Goal: Information Seeking & Learning: Learn about a topic

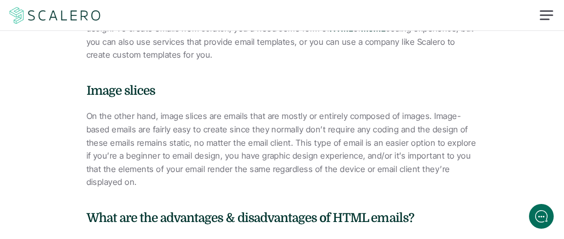
scroll to position [509, 0]
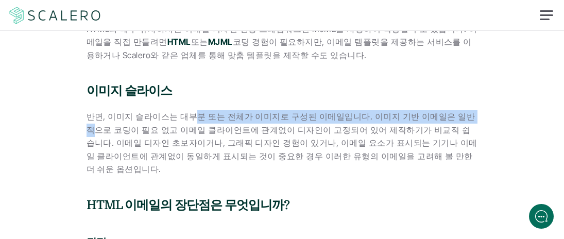
drag, startPoint x: 208, startPoint y: 99, endPoint x: 363, endPoint y: 122, distance: 156.1
click at [398, 118] on font "반면, 이미지 슬라이스는 대부분 또는 전체가 이미지로 구성된 이메일입니다. 이미지 기반 이메일은 일반적으로 코딩이 필요 없고 이메일 클라이언트…" at bounding box center [281, 142] width 391 height 63
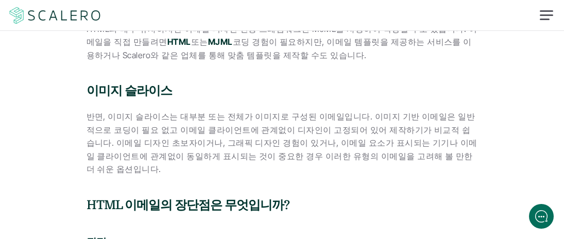
click at [241, 125] on font "반면, 이미지 슬라이스는 대부분 또는 전체가 이미지로 구성된 이메일입니다. 이미지 기반 이메일은 일반적으로 코딩이 필요 없고 이메일 클라이언트…" at bounding box center [281, 142] width 391 height 63
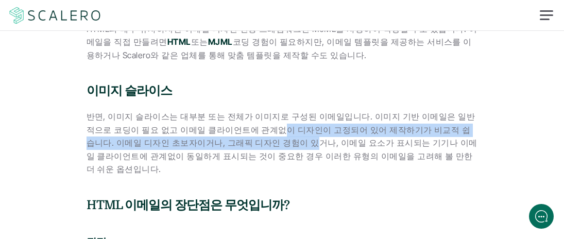
drag, startPoint x: 244, startPoint y: 119, endPoint x: 240, endPoint y: 125, distance: 6.7
click at [240, 125] on font "반면, 이미지 슬라이스는 대부분 또는 전체가 이미지로 구성된 이메일입니다. 이미지 기반 이메일은 일반적으로 코딩이 필요 없고 이메일 클라이언트…" at bounding box center [281, 142] width 391 height 63
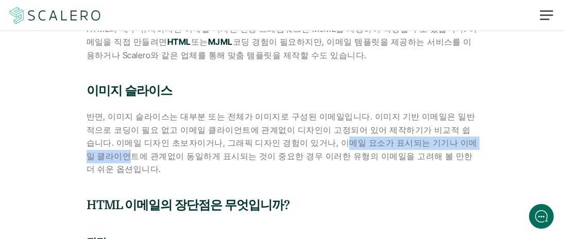
drag, startPoint x: 271, startPoint y: 126, endPoint x: 457, endPoint y: 134, distance: 185.5
click at [440, 131] on font "반면, 이미지 슬라이스는 대부분 또는 전체가 이미지로 구성된 이메일입니다. 이미지 기반 이메일은 일반적으로 코딩이 필요 없고 이메일 클라이언트…" at bounding box center [281, 142] width 391 height 63
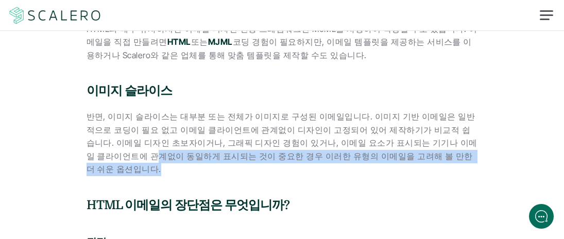
drag, startPoint x: 457, startPoint y: 134, endPoint x: 459, endPoint y: 142, distance: 8.1
click at [459, 142] on p "반면, 이미지 슬라이스는 대부분 또는 전체가 이미지로 구성된 이메일입니다. 이미지 기반 이메일은 일반적으로 코딩이 필요 없고 이메일 클라이언트…" at bounding box center [281, 143] width 391 height 66
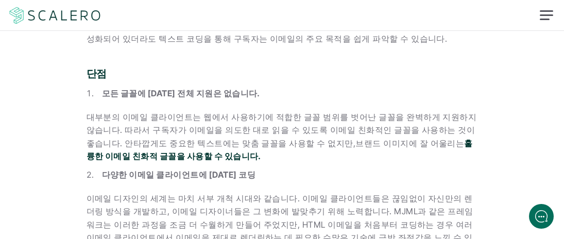
scroll to position [1057, 0]
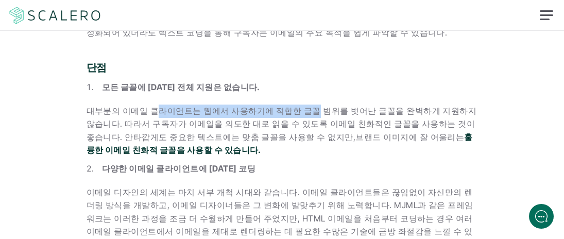
drag, startPoint x: 154, startPoint y: 73, endPoint x: 301, endPoint y: 73, distance: 146.2
click at [301, 106] on font "대부분의 이메일 클라이언트는 웹에서 사용하기에 적합한 글꼴 범위를 벗어난 글꼴을 완벽하게 지원하지 않습니다. 따라서 구독자가 이메일을 의도한 …" at bounding box center [282, 124] width 392 height 37
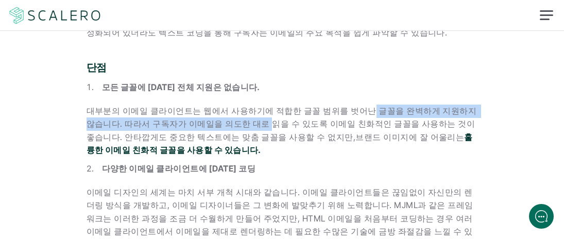
drag, startPoint x: 355, startPoint y: 74, endPoint x: 235, endPoint y: 81, distance: 120.2
click at [235, 106] on font "대부분의 이메일 클라이언트는 웹에서 사용하기에 적합한 글꼴 범위를 벗어난 글꼴을 완벽하게 지원하지 않습니다. 따라서 구독자가 이메일을 의도한 …" at bounding box center [282, 124] width 392 height 37
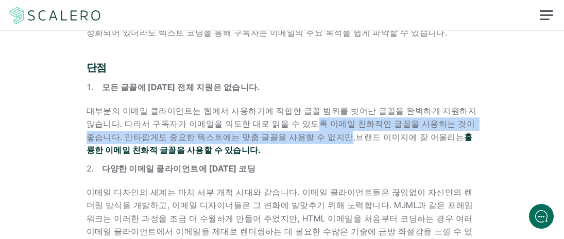
drag, startPoint x: 279, startPoint y: 85, endPoint x: 282, endPoint y: 96, distance: 10.7
click at [282, 106] on font "대부분의 이메일 클라이언트는 웹에서 사용하기에 적합한 글꼴 범위를 벗어난 글꼴을 완벽하게 지원하지 않습니다. 따라서 구독자가 이메일을 의도한 …" at bounding box center [282, 124] width 392 height 37
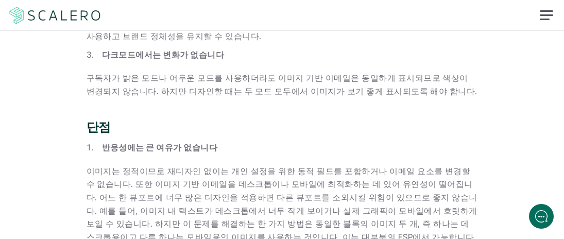
scroll to position [1641, 0]
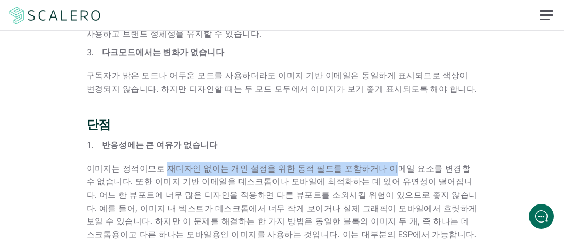
drag, startPoint x: 162, startPoint y: 101, endPoint x: 376, endPoint y: 97, distance: 213.6
click at [376, 163] on font "이미지는 정적이므로 재디자인 없이는 개인 설정을 위한 동적 필드를 포함하거나 이메일 요소를 변경할 수 없습니다. 또한 이미지 기반 이메일을 데…" at bounding box center [282, 201] width 393 height 76
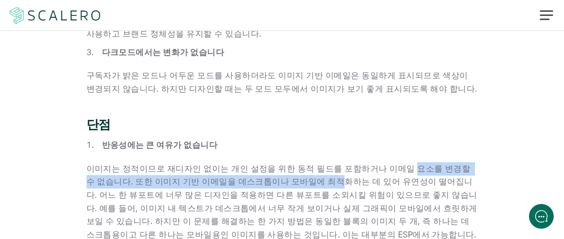
drag, startPoint x: 394, startPoint y: 105, endPoint x: 292, endPoint y: 119, distance: 102.9
click at [292, 163] on font "이미지는 정적이므로 재디자인 없이는 개인 설정을 위한 동적 필드를 포함하거나 이메일 요소를 변경할 수 없습니다. 또한 이미지 기반 이메일을 데…" at bounding box center [282, 201] width 393 height 76
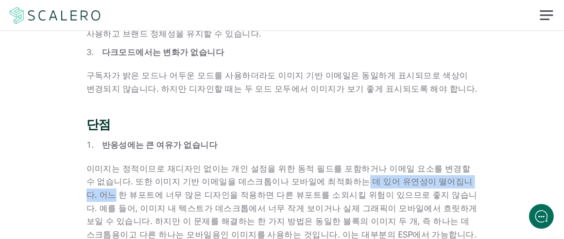
drag, startPoint x: 319, startPoint y: 116, endPoint x: 439, endPoint y: 112, distance: 120.0
click at [439, 163] on font "이미지는 정적이므로 재디자인 없이는 개인 설정을 위한 동적 필드를 포함하거나 이메일 요소를 변경할 수 없습니다. 또한 이미지 기반 이메일을 데…" at bounding box center [282, 201] width 393 height 76
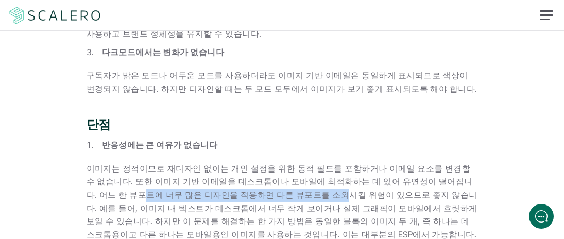
drag, startPoint x: 464, startPoint y: 112, endPoint x: 266, endPoint y: 135, distance: 198.9
click at [266, 162] on p "이미지는 정적이므로 재디자인 없이는 개인 설정을 위한 동적 필드를 포함하거나 이메일 요소를 변경할 수 없습니다. 또한 이미지 기반 이메일을 데…" at bounding box center [281, 201] width 391 height 79
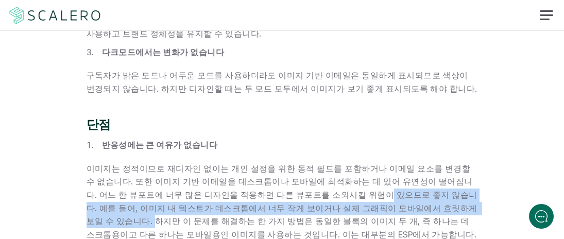
drag, startPoint x: 334, startPoint y: 135, endPoint x: 428, endPoint y: 146, distance: 94.2
click at [428, 163] on font "이미지는 정적이므로 재디자인 없이는 개인 설정을 위한 동적 필드를 포함하거나 이메일 요소를 변경할 수 없습니다. 또한 이미지 기반 이메일을 데…" at bounding box center [282, 201] width 393 height 76
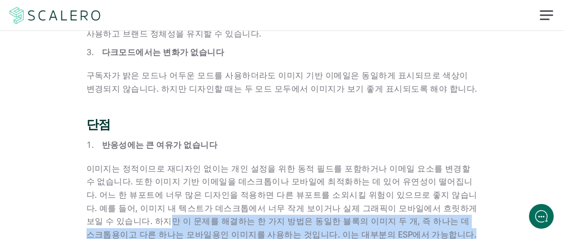
drag, startPoint x: 446, startPoint y: 146, endPoint x: 451, endPoint y: 164, distance: 18.6
click at [451, 164] on p "이미지는 정적이므로 재디자인 없이는 개인 설정을 위한 동적 필드를 포함하거나 이메일 요소를 변경할 수 없습니다. 또한 이미지 기반 이메일을 데…" at bounding box center [281, 201] width 391 height 79
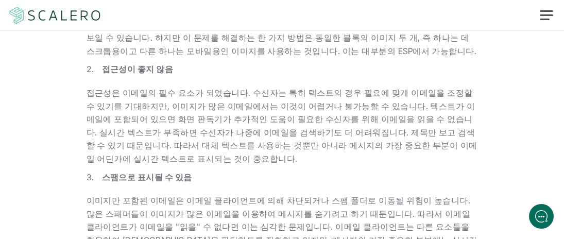
scroll to position [1778, 0]
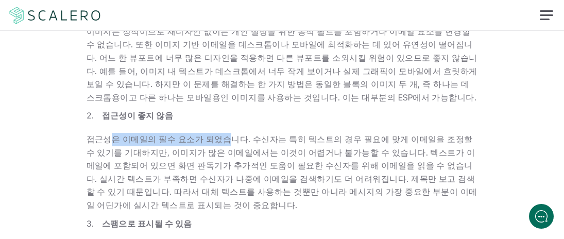
drag, startPoint x: 113, startPoint y: 74, endPoint x: 223, endPoint y: 79, distance: 110.8
click at [222, 133] on p "접근성은 이메일의 필수 요소가 되었습니다. 수신자는 특히 텍스트의 경우 필요에 맞게 이메일을 조정할 수 있기를 기대하지만, 이미지가 많은 이메…" at bounding box center [281, 172] width 391 height 79
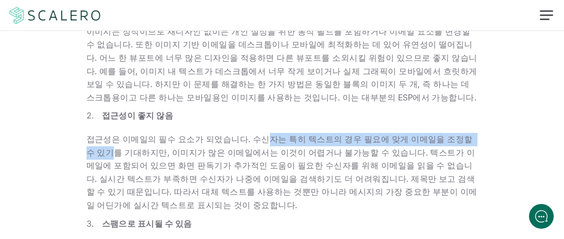
drag, startPoint x: 254, startPoint y: 73, endPoint x: 445, endPoint y: 77, distance: 190.5
click at [467, 134] on font "접근성은 이메일의 필수 요소가 되었습니다. 수신자는 특히 텍스트의 경우 필요에 맞게 이메일을 조정할 수 있기를 기대하지만, 이미지가 많은 이메…" at bounding box center [281, 172] width 391 height 76
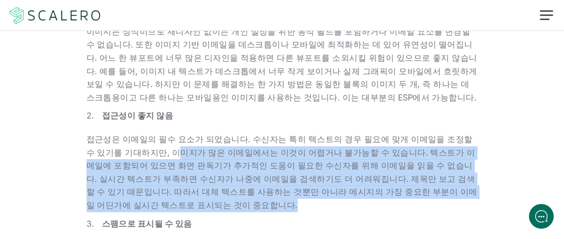
drag, startPoint x: 147, startPoint y: 92, endPoint x: 411, endPoint y: 142, distance: 268.8
click at [411, 142] on p "접근성은 이메일의 필수 요소가 되었습니다. 수신자는 특히 텍스트의 경우 필요에 맞게 이메일을 조정할 수 있기를 기대하지만, 이미지가 많은 이메…" at bounding box center [281, 172] width 391 height 79
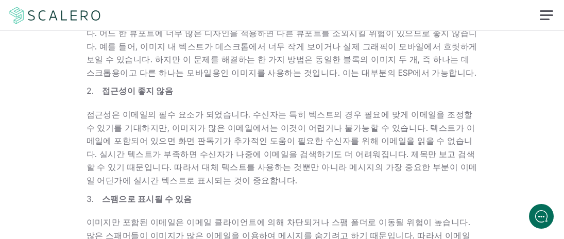
scroll to position [1847, 0]
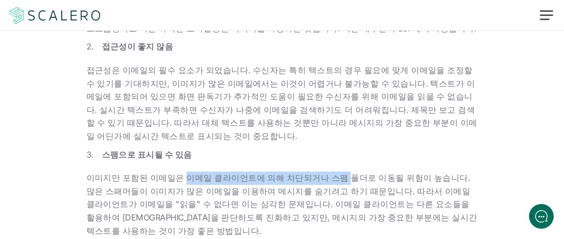
drag, startPoint x: 182, startPoint y: 111, endPoint x: 333, endPoint y: 113, distance: 151.3
click at [333, 172] on font "이미지만 포함된 이메일은 이메일 클라이언트에 의해 차단되거나 스팸 폴더로 이동될 위험이 높습니다. 많은 스패머들이 이미지가 많은 이메일을 이용…" at bounding box center [282, 203] width 393 height 63
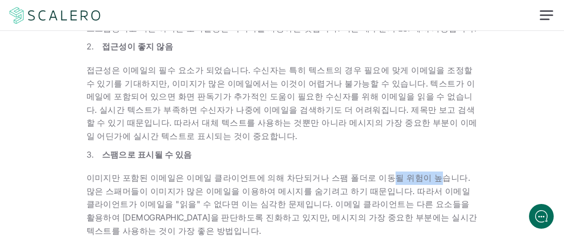
drag, startPoint x: 452, startPoint y: 118, endPoint x: 414, endPoint y: 113, distance: 37.9
click at [414, 172] on font "이미지만 포함된 이메일은 이메일 클라이언트에 의해 차단되거나 스팸 폴더로 이동될 위험이 높습니다. 많은 스패머들이 이미지가 많은 이메일을 이용…" at bounding box center [282, 203] width 393 height 63
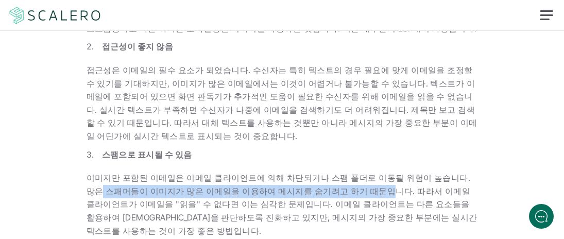
drag, startPoint x: 459, startPoint y: 106, endPoint x: 337, endPoint y: 127, distance: 124.4
click at [337, 171] on p "이미지만 포함된 이메일은 이메일 클라이언트에 의해 차단되거나 스팸 폴더로 이동될 위험이 높습니다. 많은 스패머들이 이미지가 많은 이메일을 이용…" at bounding box center [281, 204] width 391 height 66
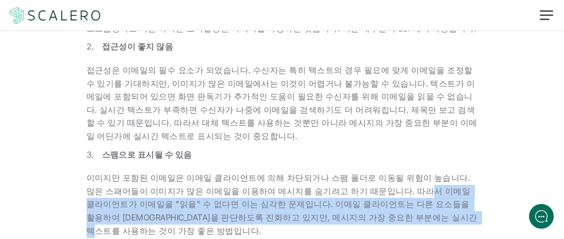
drag, startPoint x: 374, startPoint y: 125, endPoint x: 395, endPoint y: 155, distance: 36.9
click at [395, 172] on font "이미지만 포함된 이메일은 이메일 클라이언트에 의해 차단되거나 스팸 폴더로 이동될 위험이 높습니다. 많은 스패머들이 이미지가 많은 이메일을 이용…" at bounding box center [282, 203] width 393 height 63
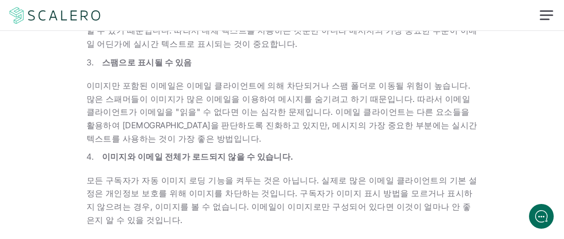
scroll to position [1950, 0]
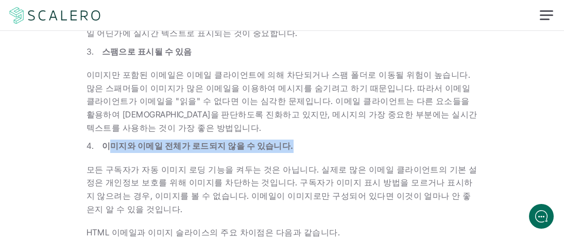
drag, startPoint x: 107, startPoint y: 66, endPoint x: 344, endPoint y: 72, distance: 237.3
click at [344, 139] on p "이미지와 이메일 전체가 로드되지 않을 수 있습니다." at bounding box center [290, 145] width 376 height 13
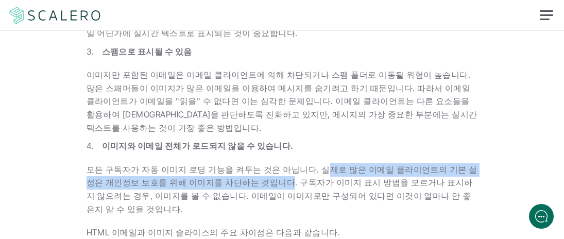
drag, startPoint x: 308, startPoint y: 92, endPoint x: 251, endPoint y: 101, distance: 57.4
click at [251, 164] on font "모든 구독자가 자동 ​​이미지 로딩 기능을 켜두는 것은 아닙니다. 실제로 많은 이메일 클라이언트의 기본 설정은 개인정보 보호를 위해 이미지를 …" at bounding box center [281, 189] width 391 height 50
drag, startPoint x: 279, startPoint y: 102, endPoint x: 321, endPoint y: 137, distance: 54.8
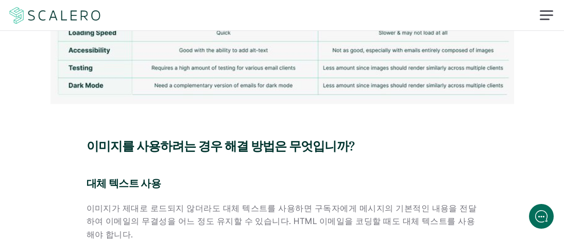
scroll to position [2292, 0]
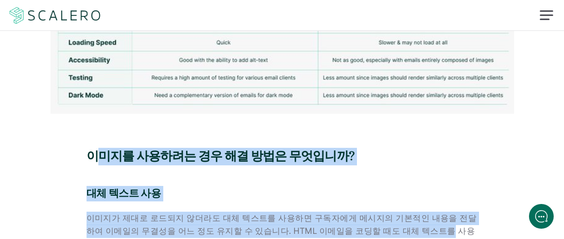
drag, startPoint x: 99, startPoint y: 74, endPoint x: 404, endPoint y: 163, distance: 317.8
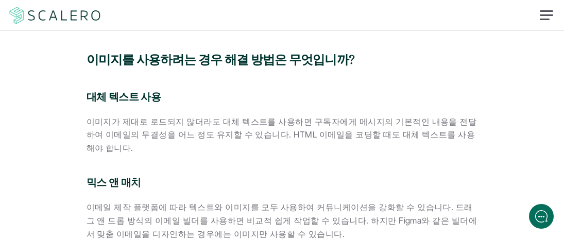
scroll to position [2395, 0]
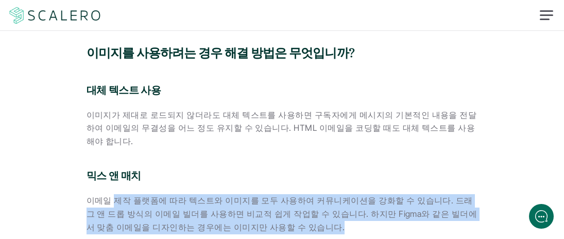
drag, startPoint x: 114, startPoint y: 111, endPoint x: 292, endPoint y: 139, distance: 180.4
click at [292, 194] on p "이메일 제작 플랫폼에 따라 텍스트와 이미지를 모두 사용하여 커뮤니케이션을 강화할 수 있습니다. 드래그 앤 드롭 방식의 이메일 빌더를 사용하면 …" at bounding box center [281, 214] width 391 height 40
click at [293, 194] on p "이메일 제작 플랫폼에 따라 텍스트와 이미지를 모두 사용하여 커뮤니케이션을 강화할 수 있습니다. 드래그 앤 드롭 방식의 이메일 빌더를 사용하면 …" at bounding box center [281, 214] width 391 height 40
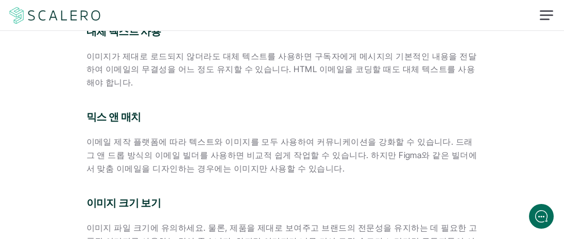
scroll to position [2533, 0]
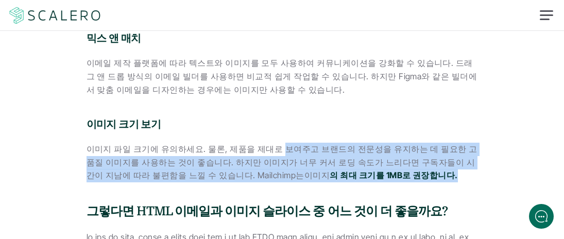
drag, startPoint x: 330, startPoint y: 60, endPoint x: 468, endPoint y: 82, distance: 140.2
click at [468, 143] on p "이미지 파일 크기에 유의하세요. 물론, 제품을 제대로 보여주고 브랜드의 전문성을 유지하는 데 필요한 고품질 이미지를 사용하는 것이 좋습니다. …" at bounding box center [281, 163] width 391 height 40
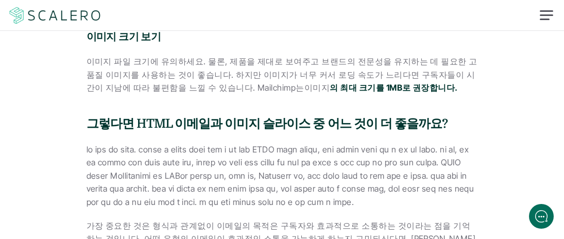
scroll to position [2636, 0]
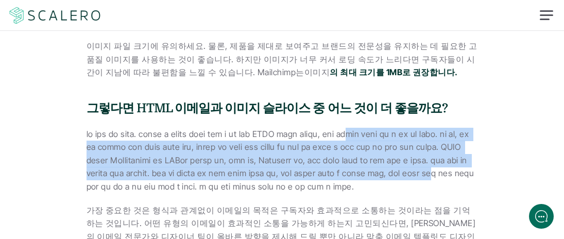
drag, startPoint x: 151, startPoint y: 49, endPoint x: 241, endPoint y: 124, distance: 117.0
click at [241, 129] on font at bounding box center [281, 160] width 390 height 63
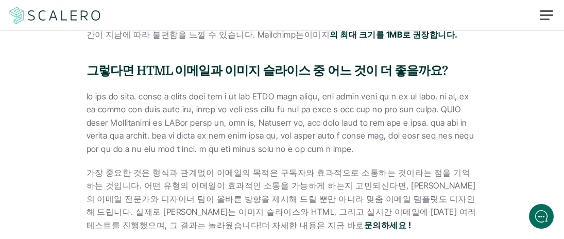
scroll to position [2739, 0]
